Goal: Task Accomplishment & Management: Use online tool/utility

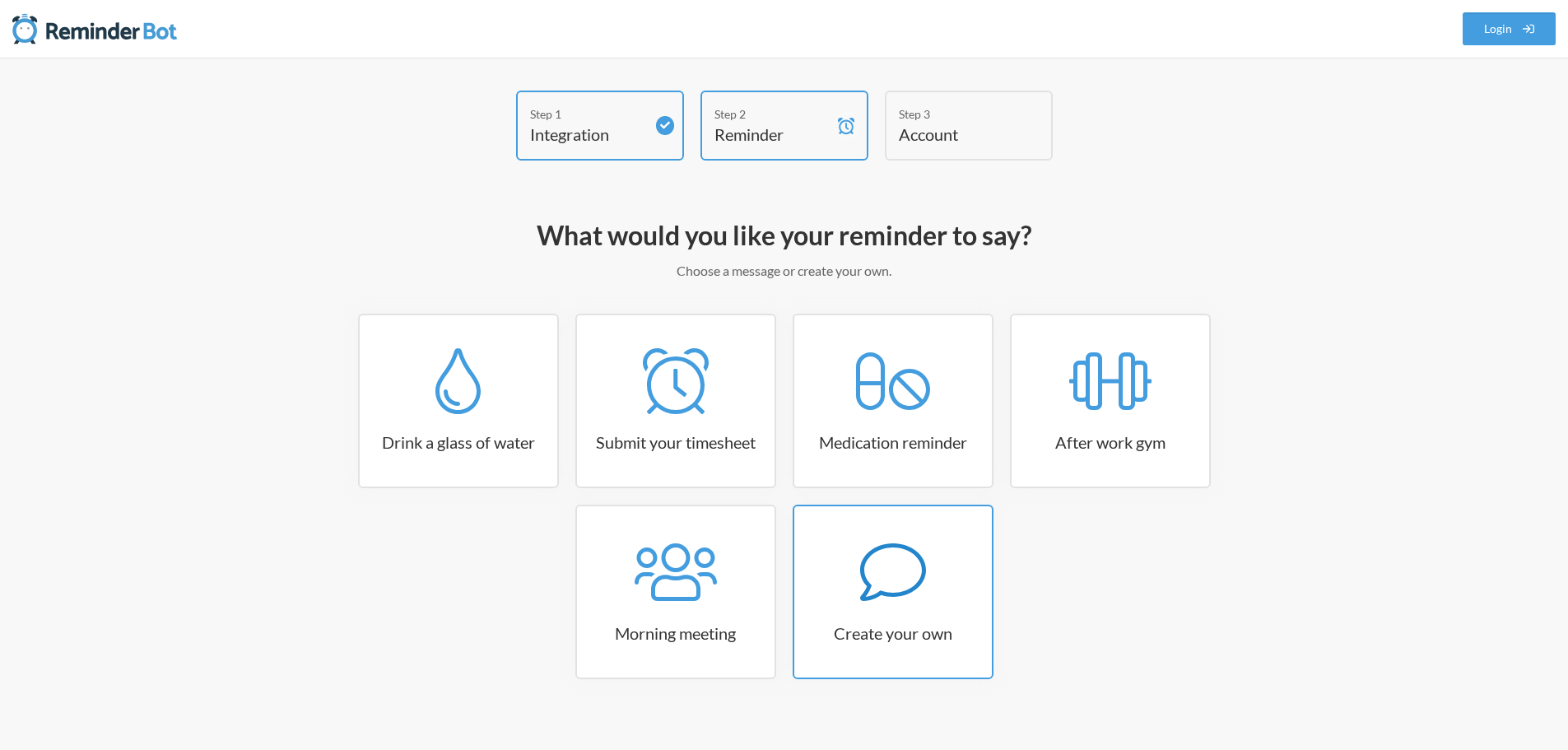
click at [897, 618] on link "Create your own" at bounding box center [892, 592] width 201 height 175
select select "07:30:00"
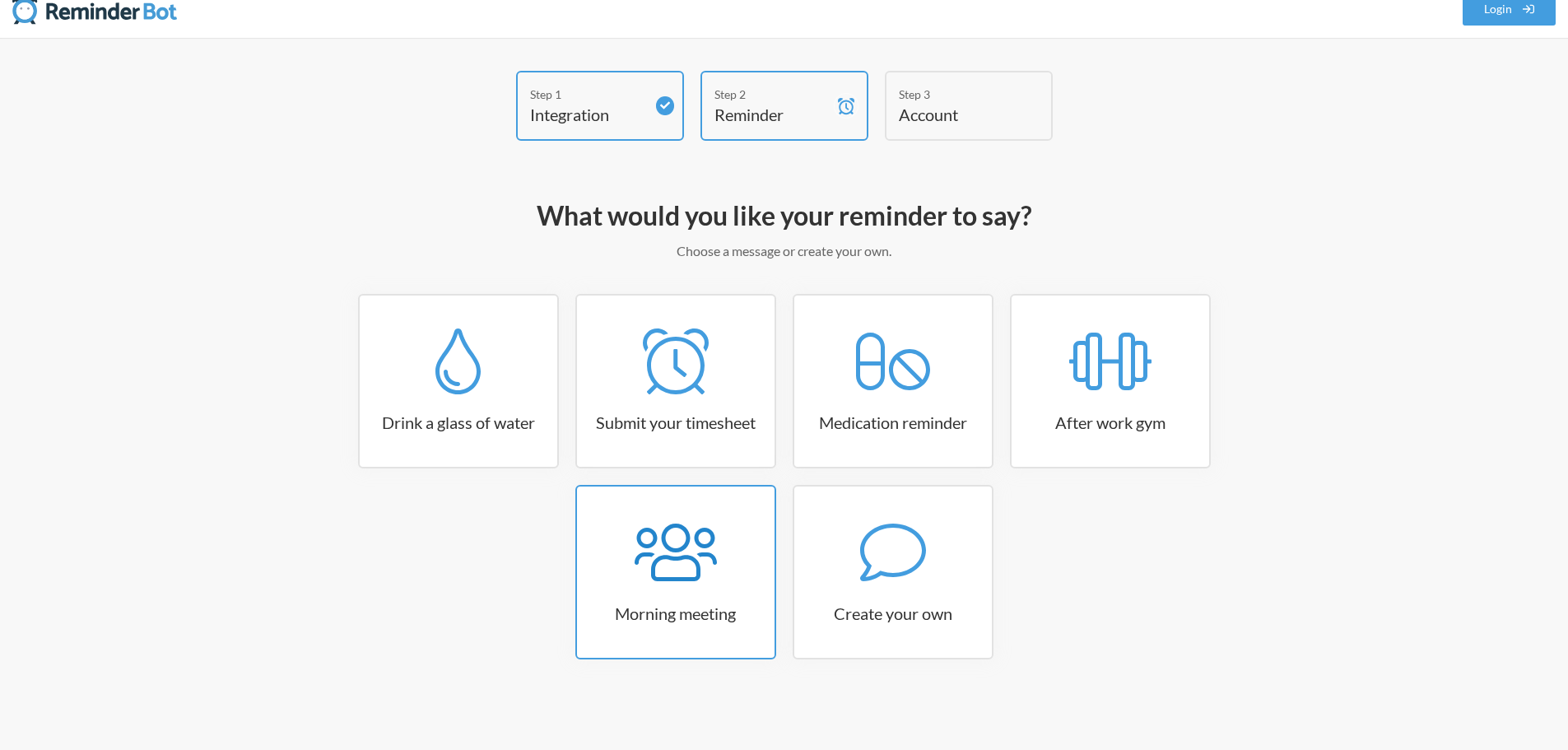
click at [761, 615] on h3 "Morning meeting" at bounding box center [676, 613] width 198 height 23
select select "08:30:00"
select select "true"
select select "09:45:00"
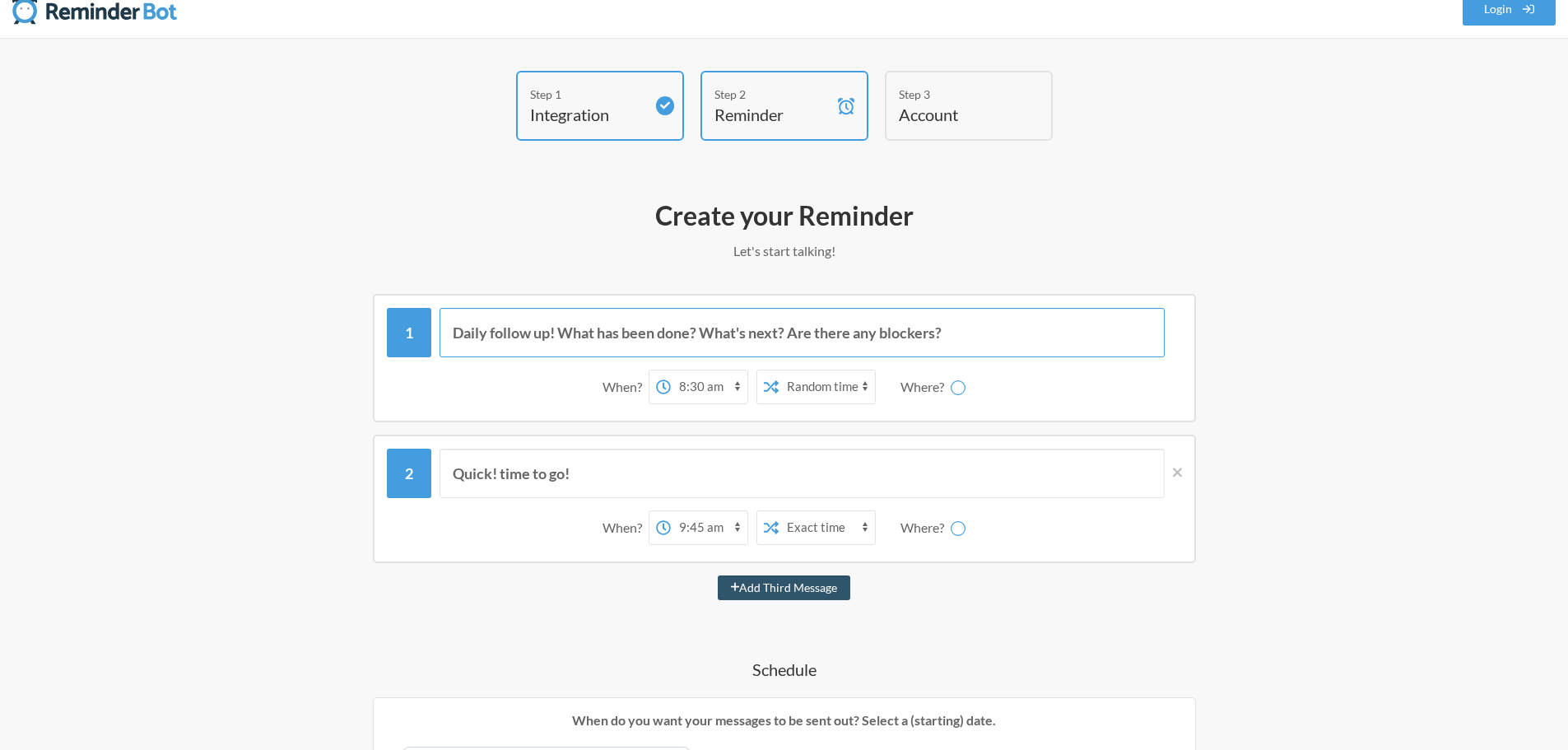
click at [666, 334] on input "Daily follow up! What has been done? What's next? Are there any blockers?" at bounding box center [802, 333] width 725 height 49
click at [715, 482] on input "Quick! time to go!" at bounding box center [802, 473] width 725 height 49
click at [711, 394] on select "12:00 am 12:15 am 12:30 am 12:45 am 1:00 am 1:15 am 1:30 am 1:45 am 2:00 am 2:1…" at bounding box center [709, 387] width 77 height 33
click at [728, 451] on input "Quick! time to go!" at bounding box center [802, 473] width 725 height 49
click at [696, 396] on select "12:00 am 12:15 am 12:30 am 12:45 am 1:00 am 1:15 am 1:30 am 1:45 am 2:00 am 2:1…" at bounding box center [709, 387] width 77 height 33
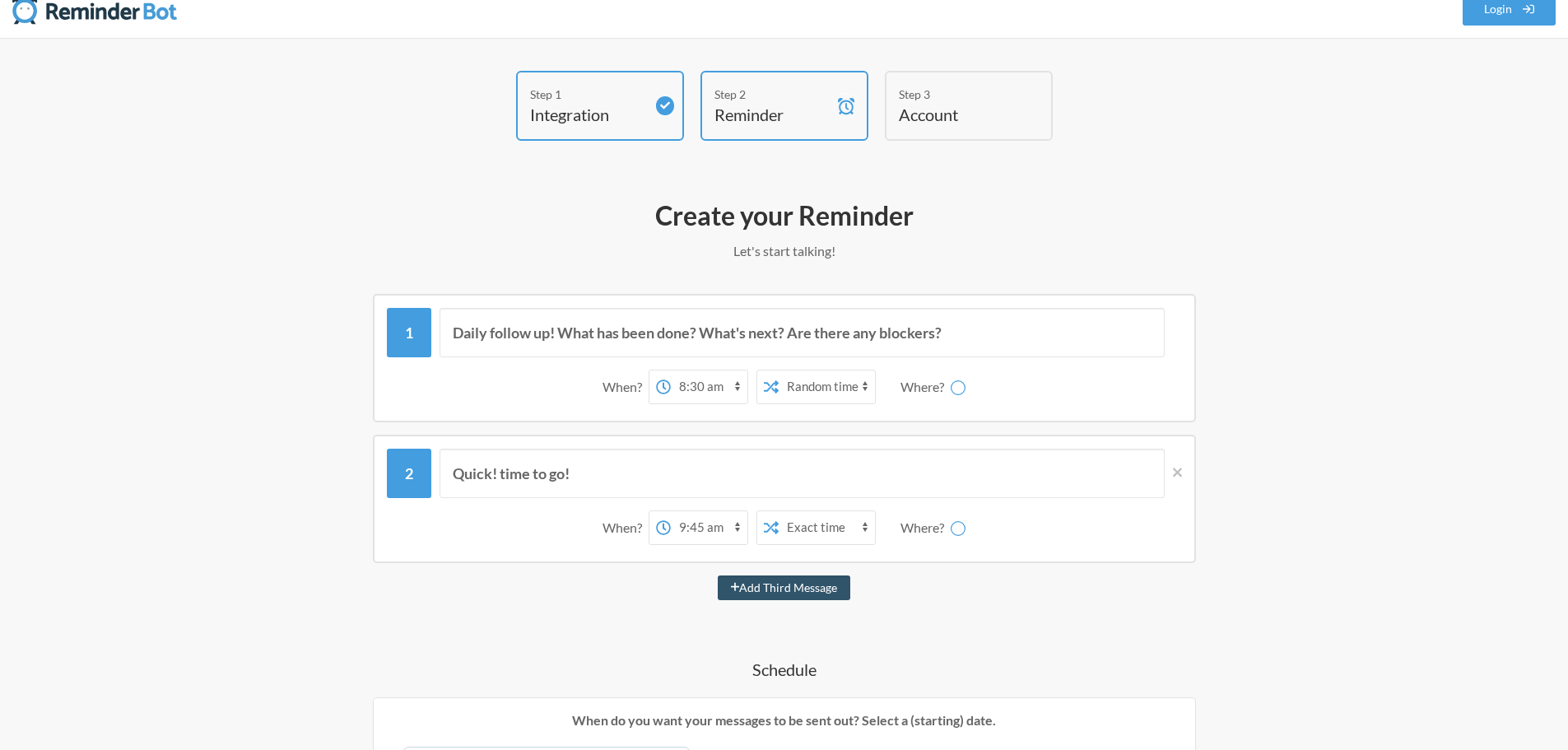
click at [925, 534] on div "Where?" at bounding box center [926, 528] width 50 height 34
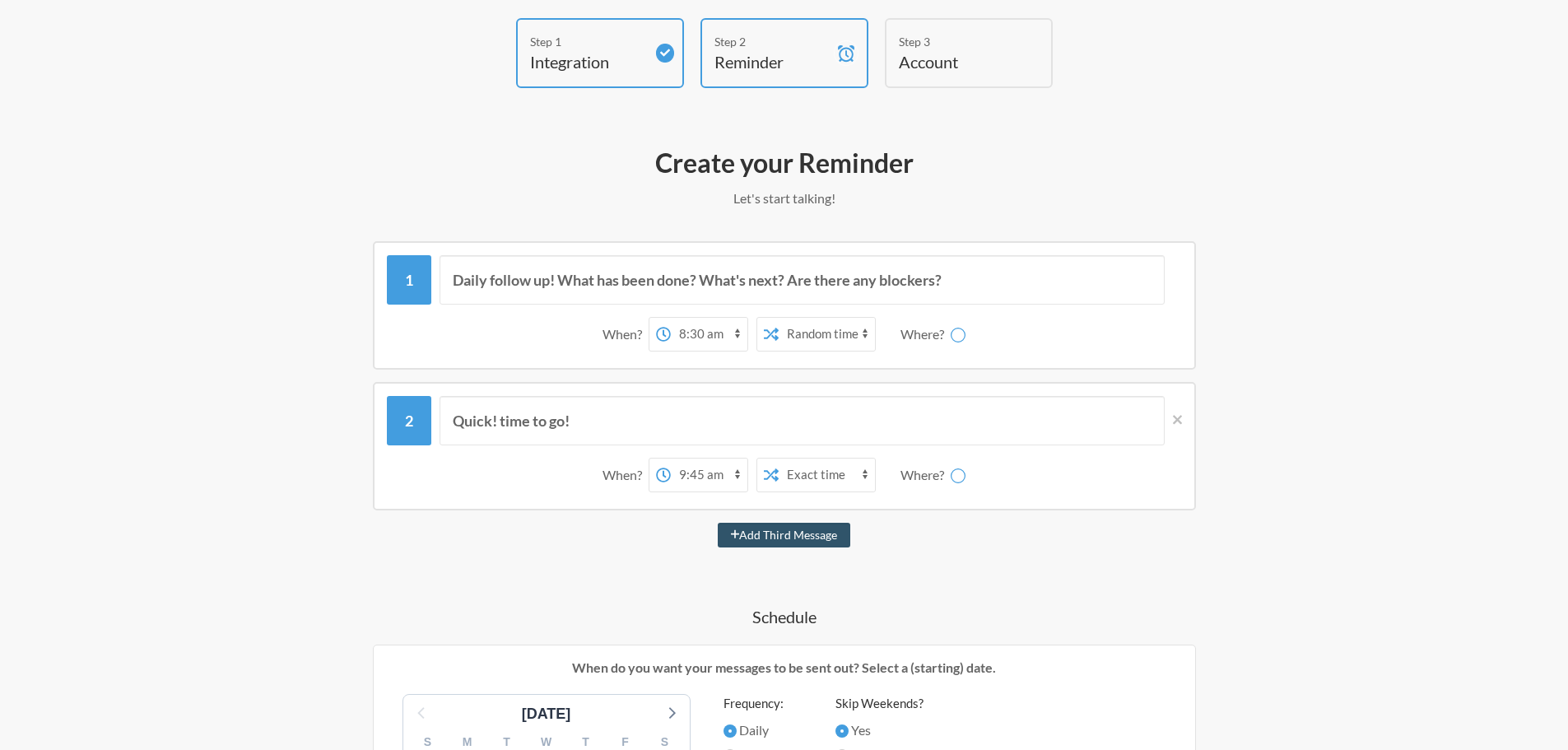
scroll to position [102, 0]
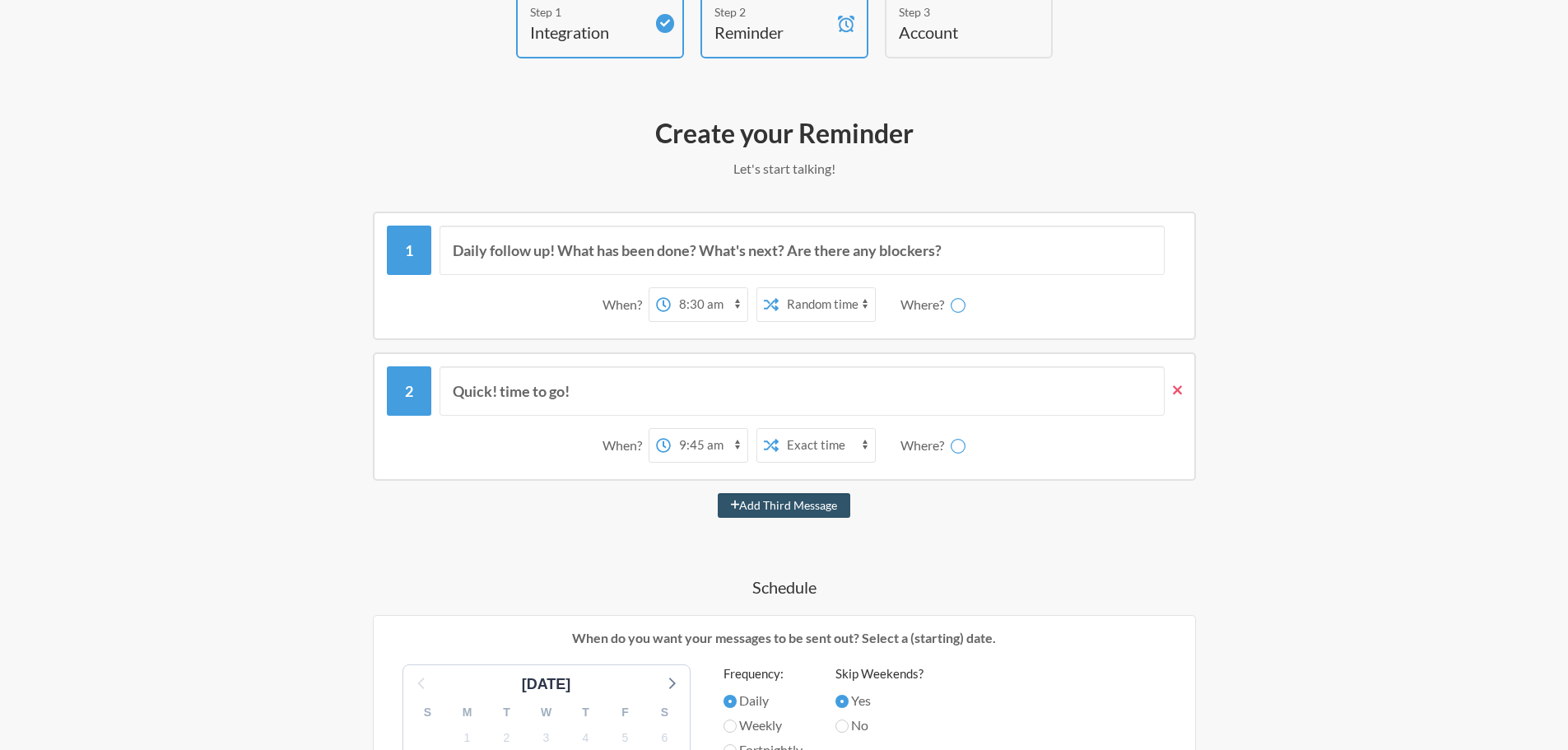
click at [1166, 387] on span at bounding box center [1174, 390] width 17 height 18
